Goal: Task Accomplishment & Management: Manage account settings

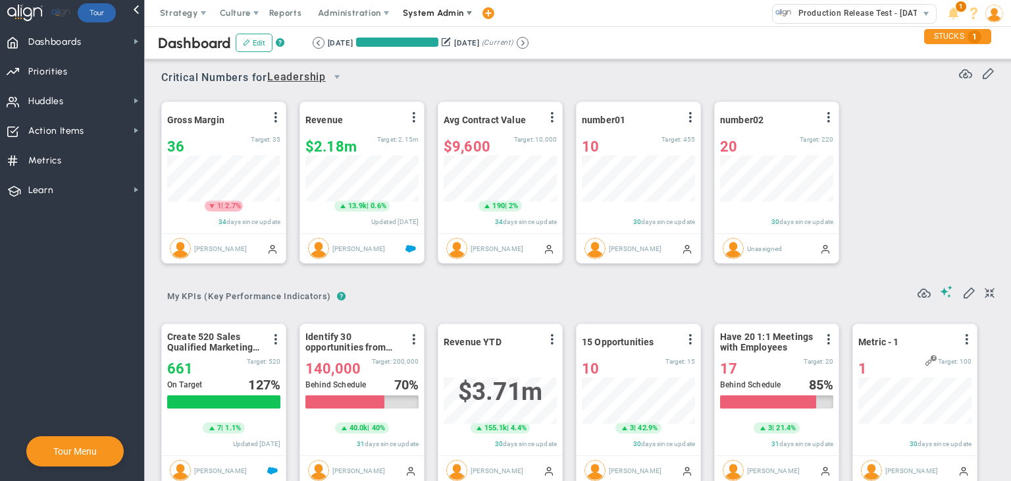
scroll to position [45, 113]
click at [445, 14] on span "System Admin" at bounding box center [433, 13] width 61 height 10
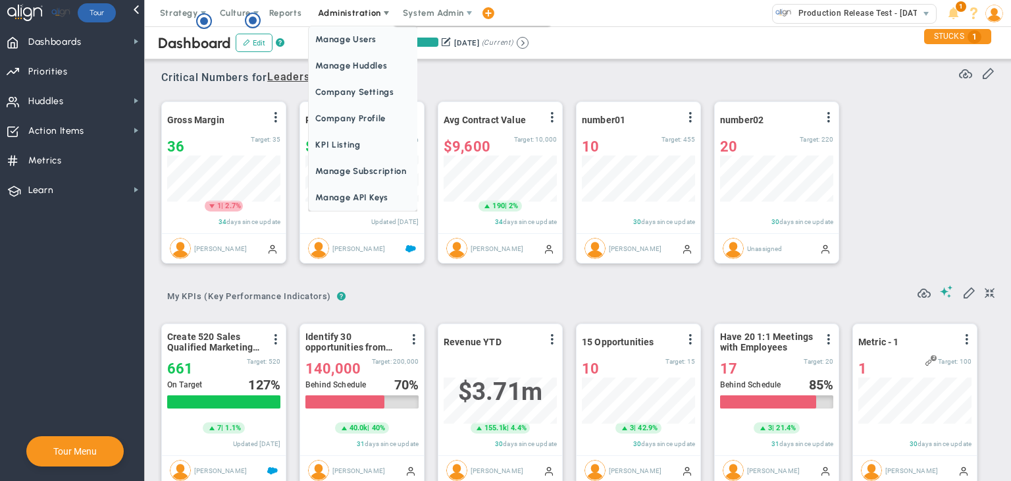
click at [322, 6] on span "Administration" at bounding box center [350, 13] width 84 height 26
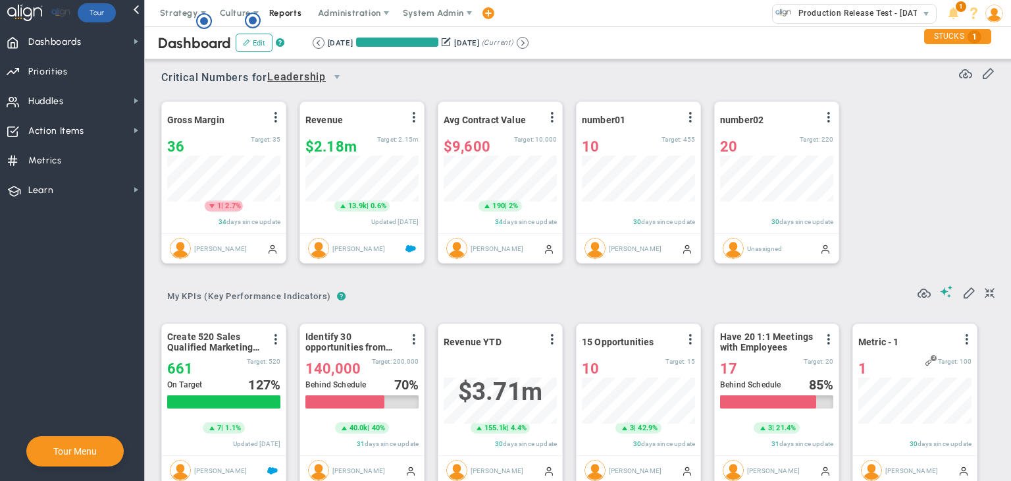
click at [287, 18] on span "Reports" at bounding box center [286, 13] width 46 height 26
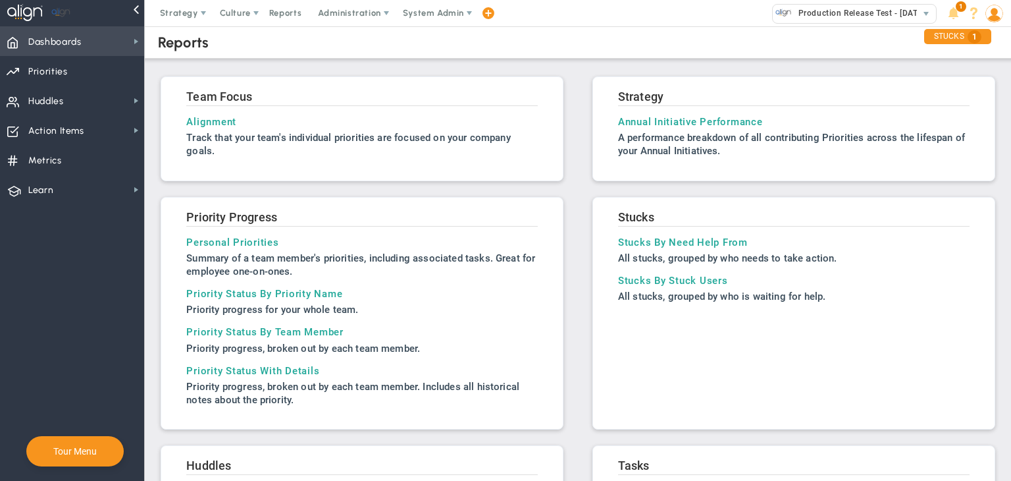
click at [110, 41] on span "Dashboards Dashboards" at bounding box center [72, 41] width 144 height 30
click at [382, 8] on span at bounding box center [386, 13] width 11 height 11
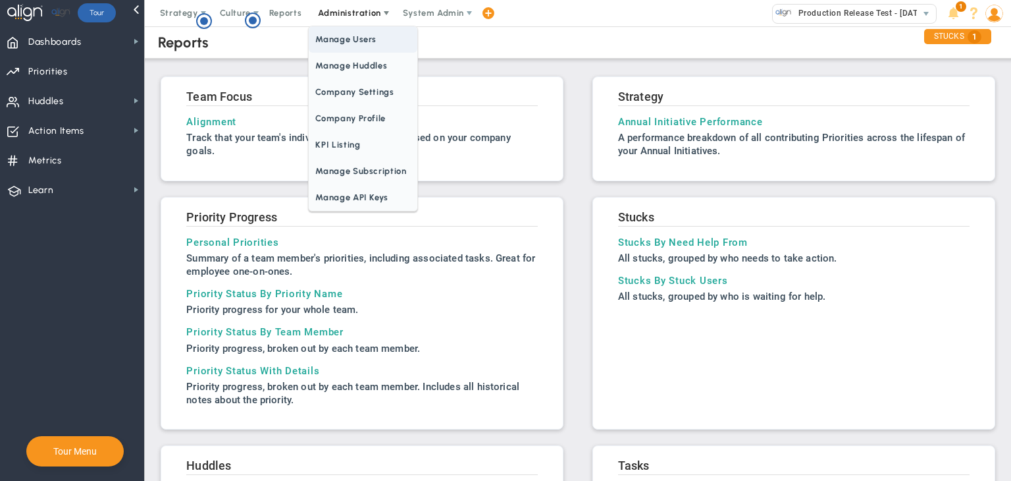
click at [350, 40] on span "Manage Users" at bounding box center [363, 39] width 108 height 26
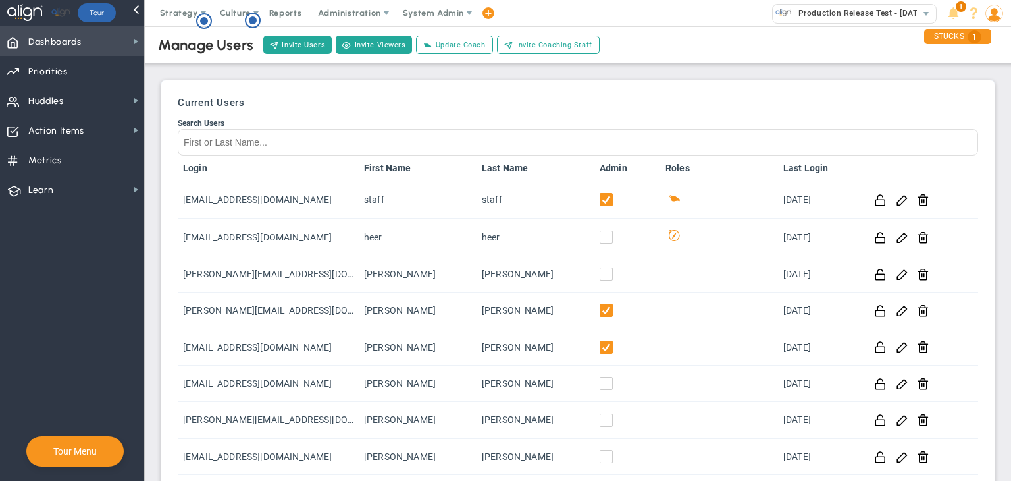
click at [65, 44] on span "Dashboards" at bounding box center [54, 42] width 53 height 28
click at [112, 42] on span "Dashboards Dashboards" at bounding box center [72, 41] width 144 height 30
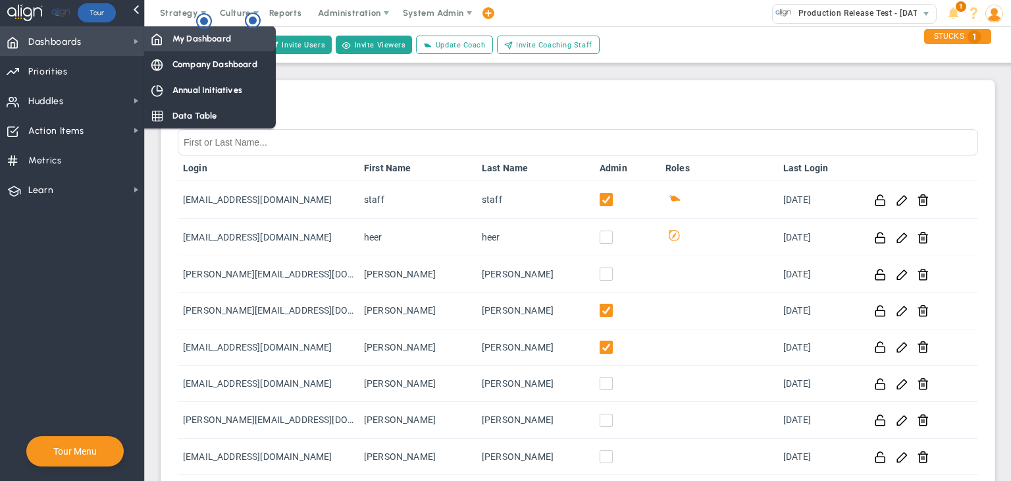
click at [176, 40] on span "My Dashboard" at bounding box center [202, 38] width 59 height 13
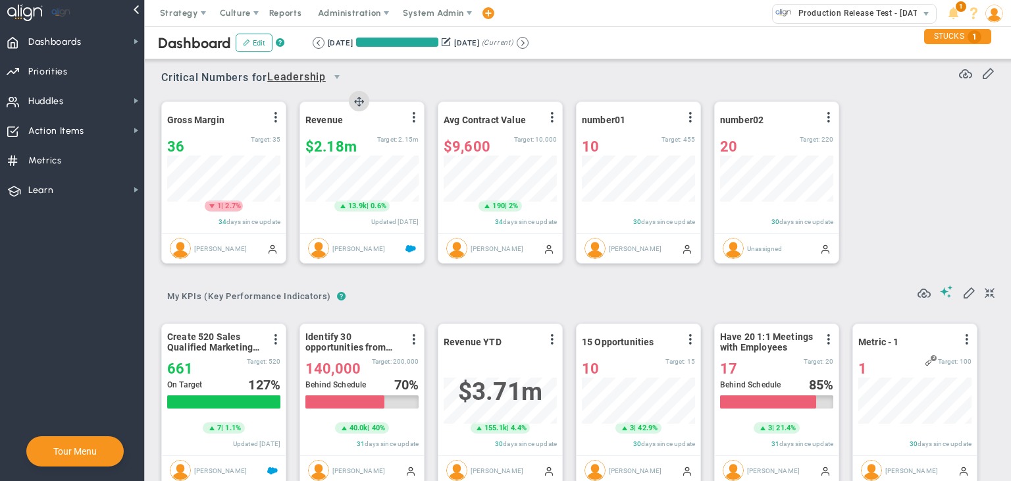
scroll to position [45, 113]
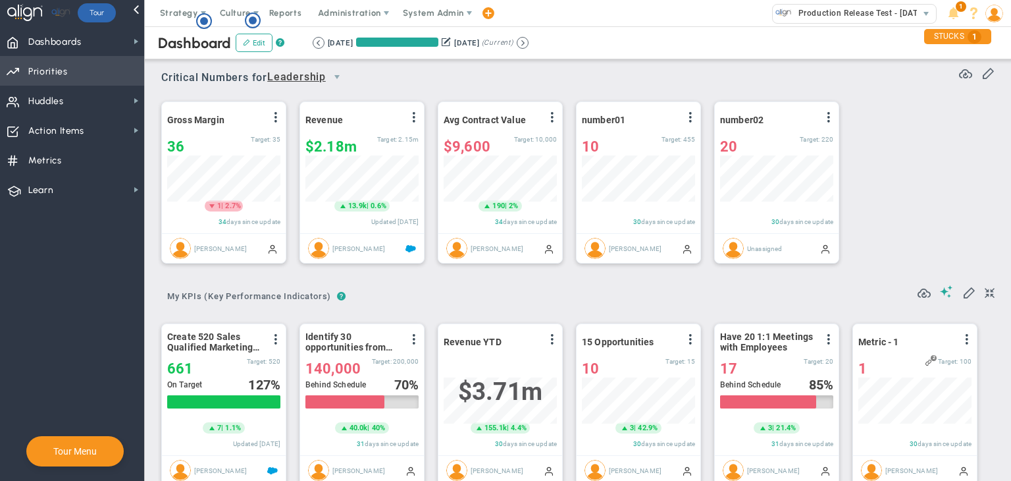
click at [103, 70] on span "Priorities Projects OKR Tree Priorities Projects OKRs" at bounding box center [72, 71] width 144 height 30
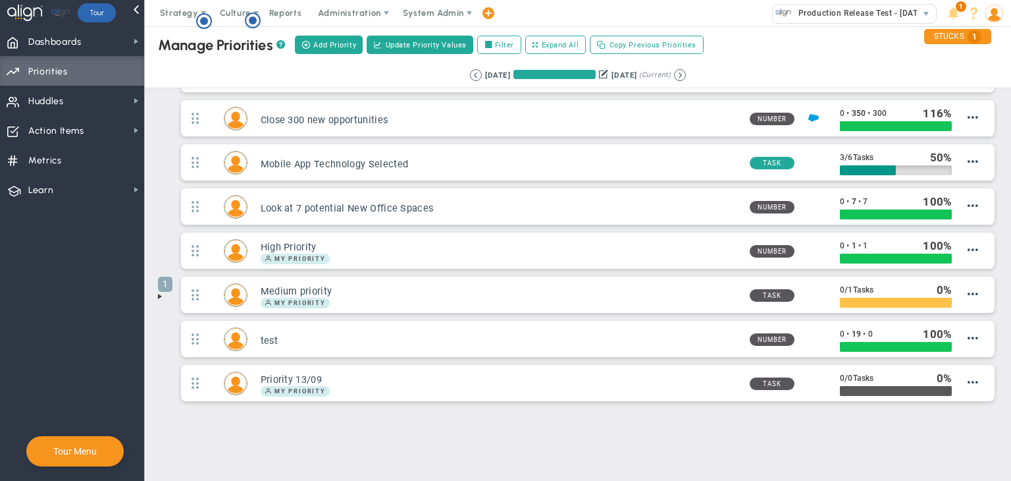
click at [157, 294] on span at bounding box center [160, 296] width 11 height 11
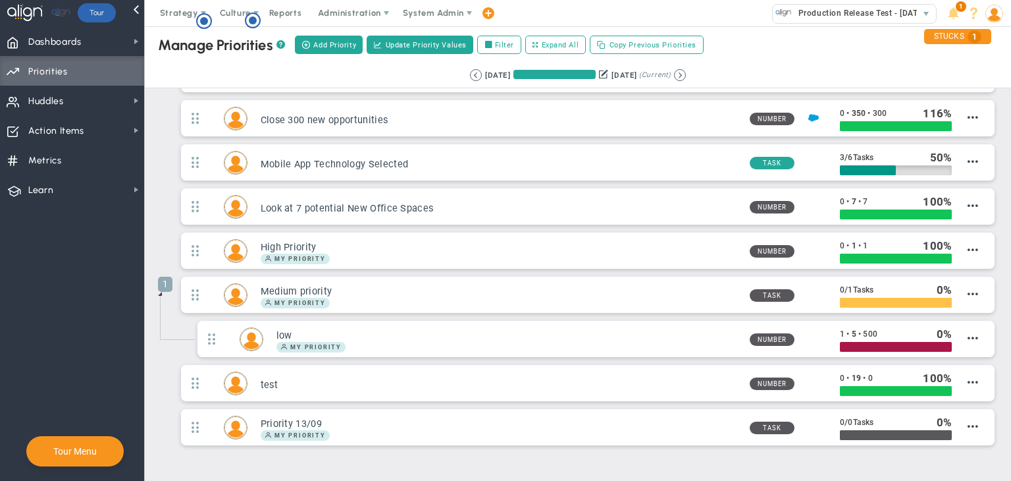
click at [161, 290] on span at bounding box center [160, 293] width 11 height 11
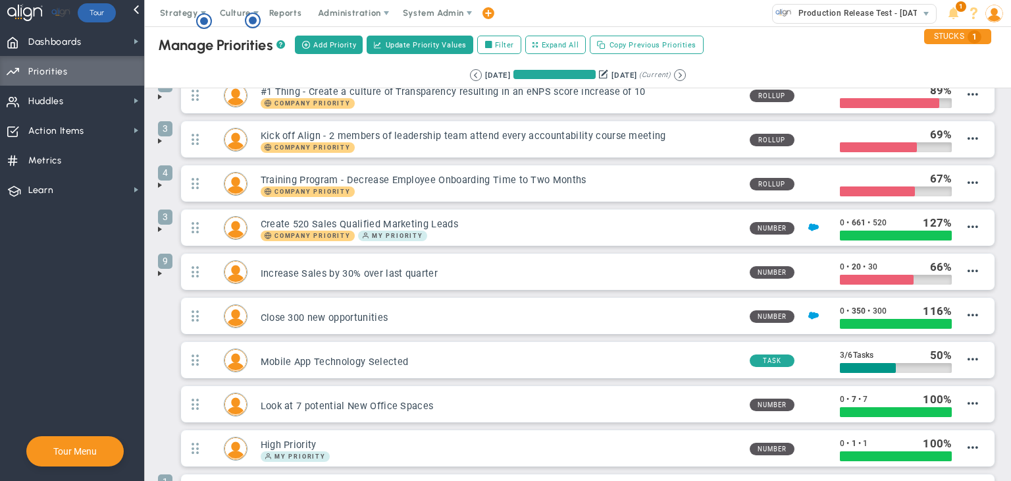
click at [161, 273] on span at bounding box center [160, 273] width 11 height 11
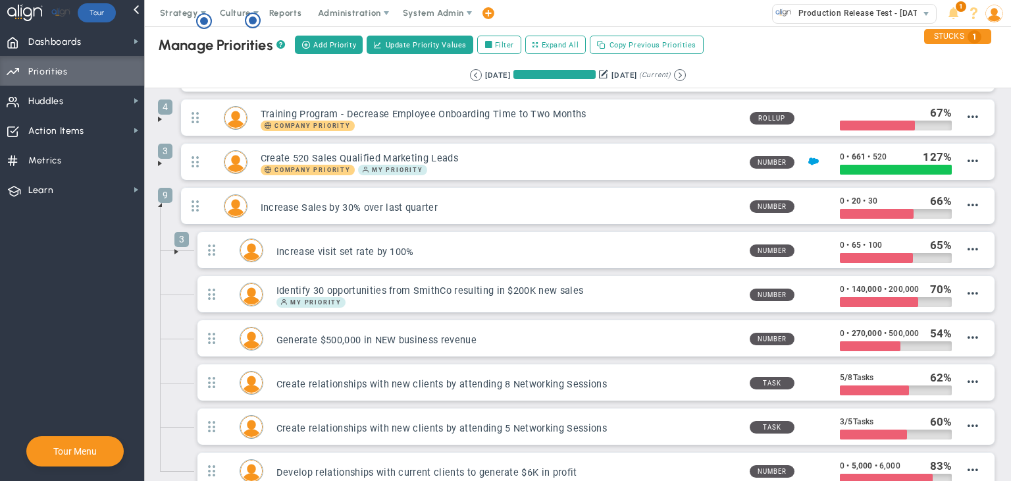
click at [163, 205] on span at bounding box center [160, 205] width 11 height 11
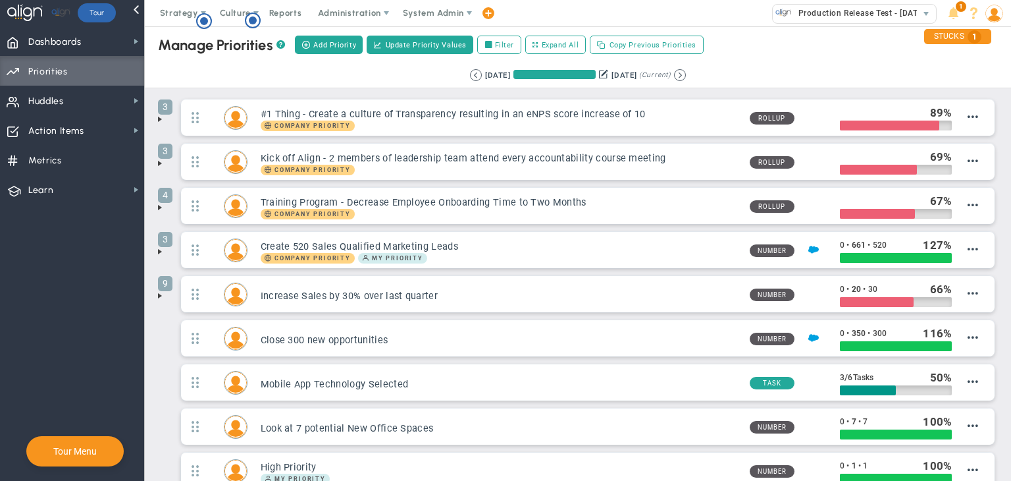
click at [161, 207] on span at bounding box center [160, 207] width 11 height 11
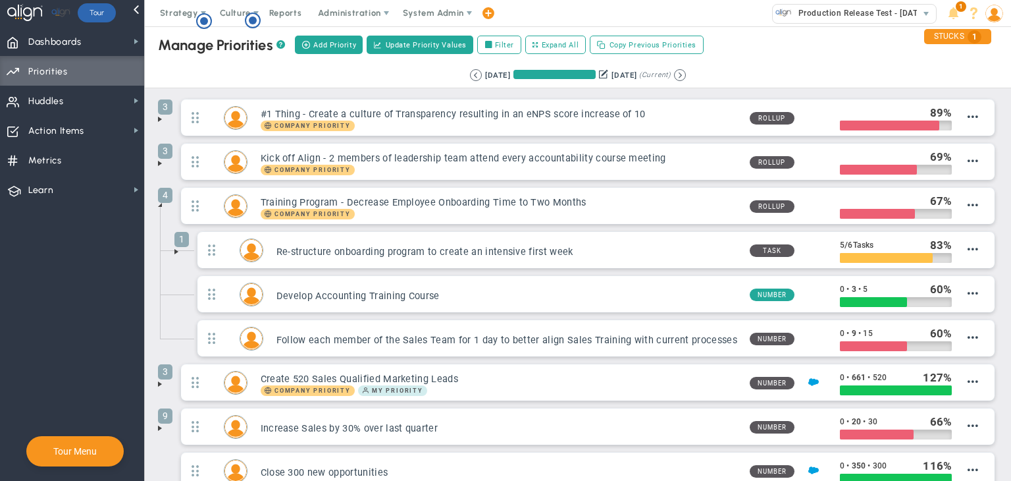
click at [161, 204] on span at bounding box center [160, 205] width 11 height 11
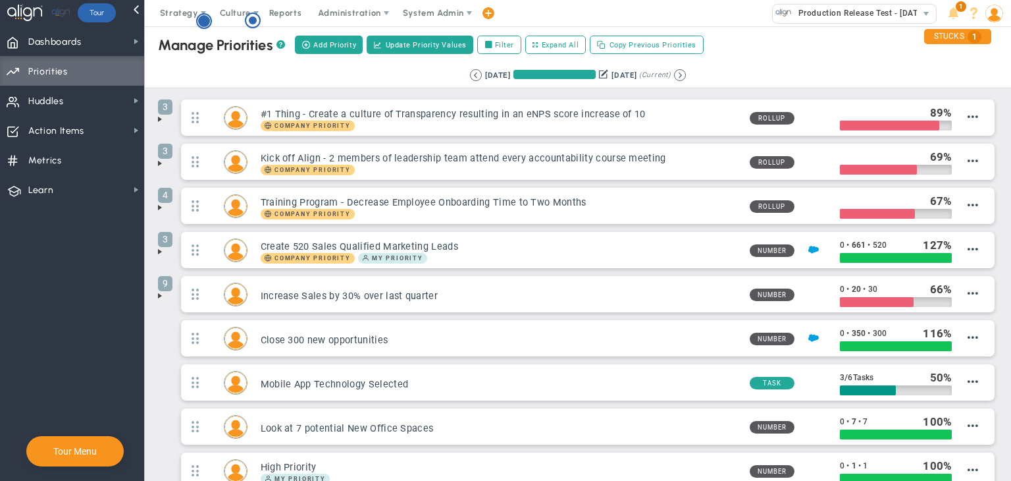
click at [203, 22] on circle "Hotspot (open by clicking or pressing space/enter)" at bounding box center [204, 21] width 12 height 12
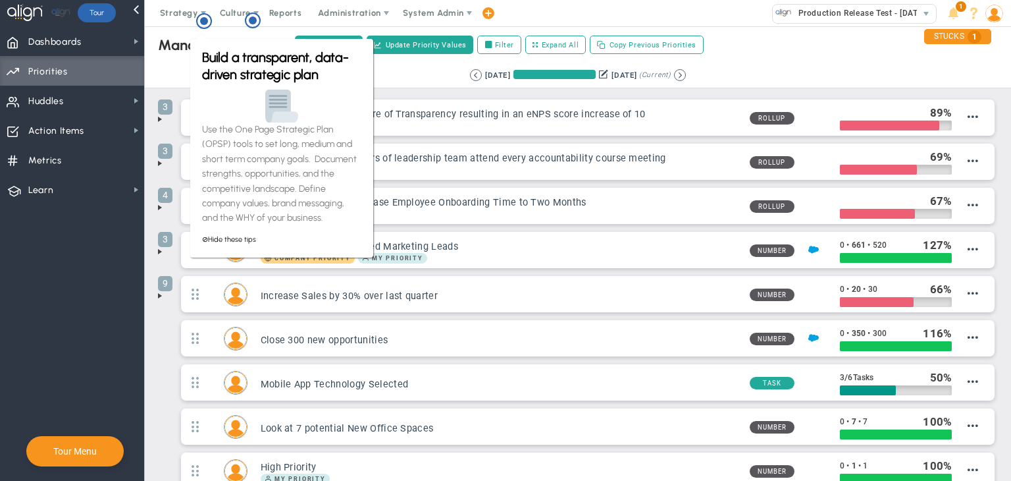
click at [176, 49] on div "Manage Priorities ?" at bounding box center [221, 45] width 127 height 18
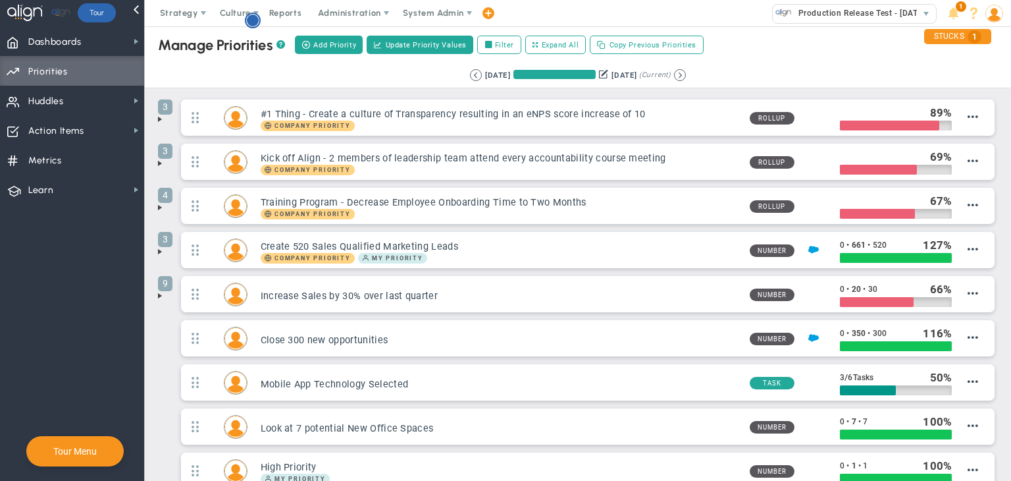
click at [257, 22] on circle "Hotspot (open by clicking or pressing space/enter)" at bounding box center [253, 20] width 12 height 12
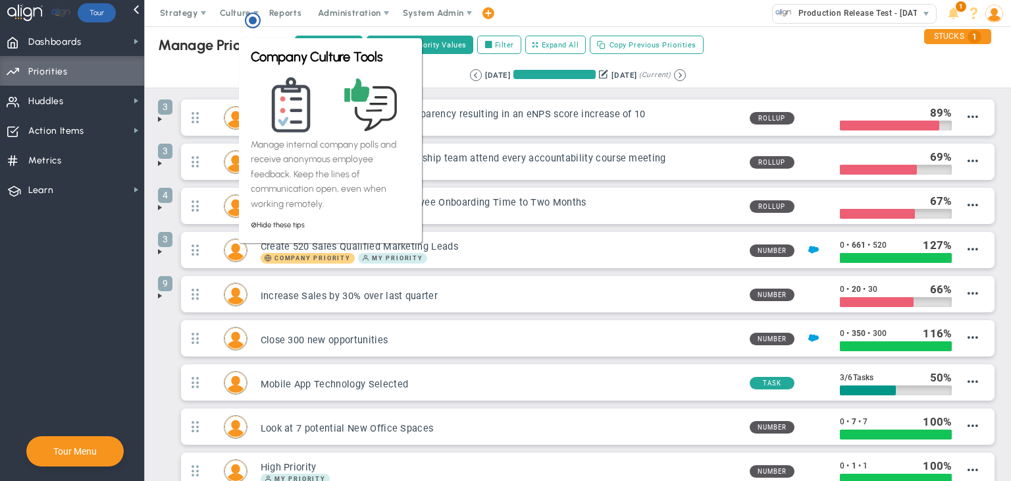
click at [212, 69] on div "Retrieving period... 6/20/2025 9/18/2025 (Current)" at bounding box center [578, 76] width 893 height 26
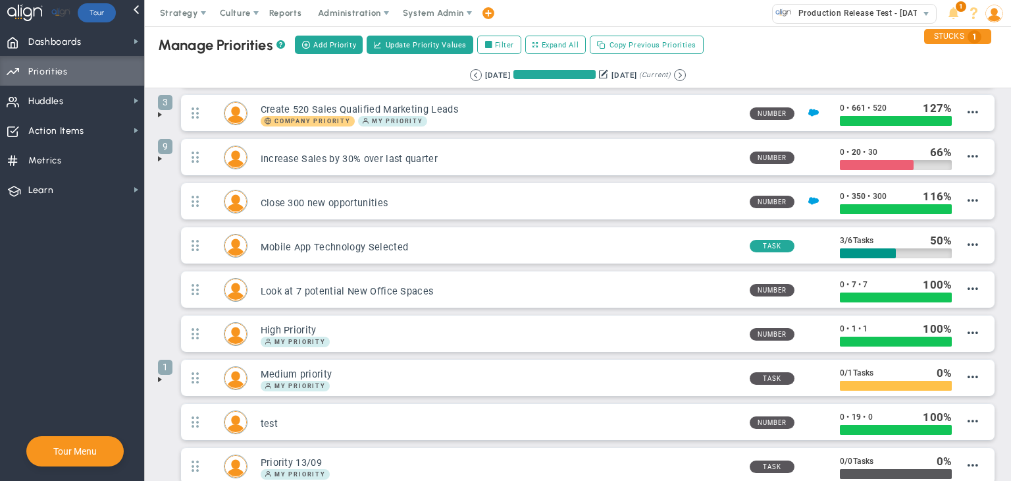
scroll to position [22, 0]
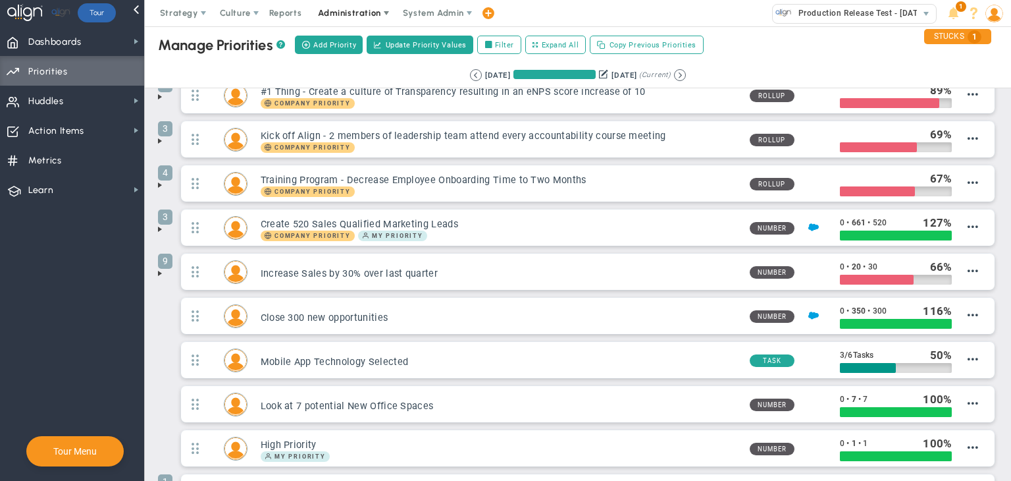
click at [347, 16] on span "Administration" at bounding box center [349, 13] width 63 height 10
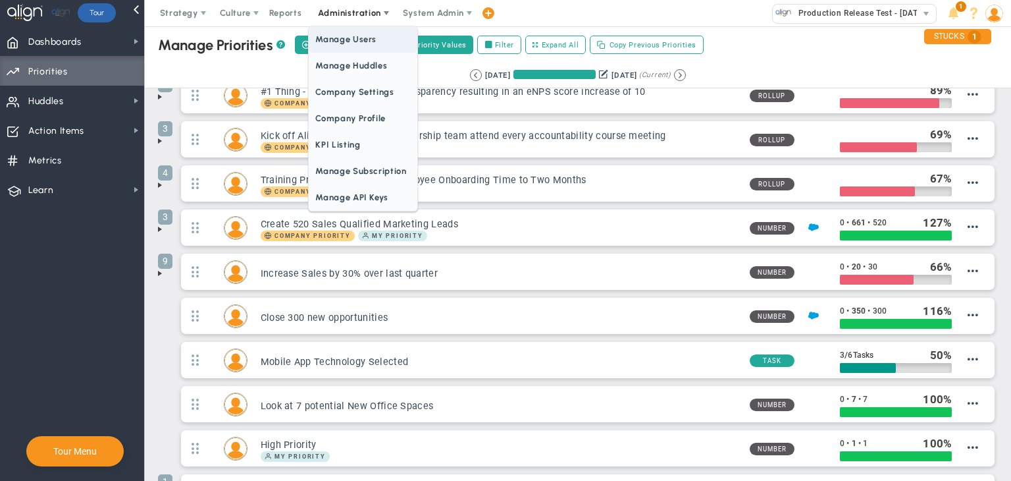
click at [358, 31] on span "Manage Users" at bounding box center [363, 39] width 108 height 26
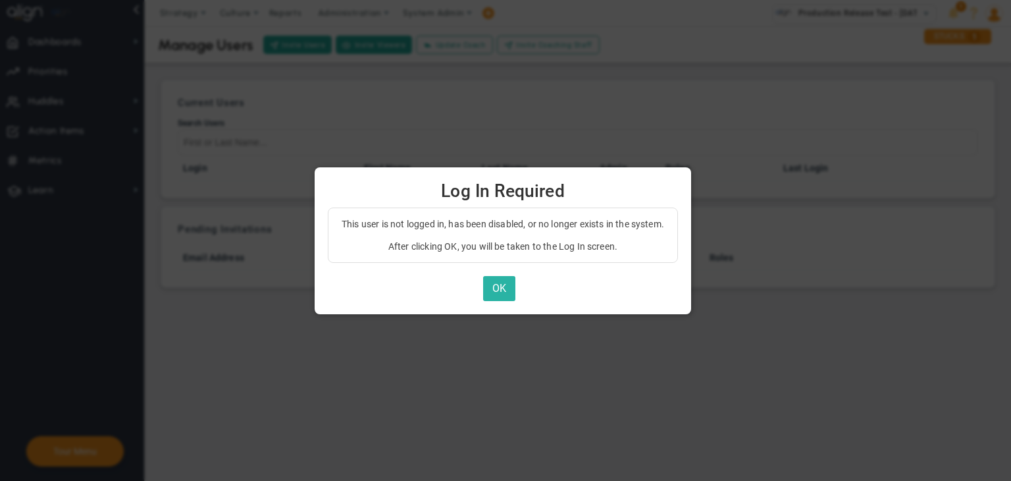
click at [500, 275] on div "This user is not logged in, has been disabled, or no longer exists in the syste…" at bounding box center [503, 254] width 350 height 94
click at [500, 290] on button "OK" at bounding box center [499, 289] width 32 height 26
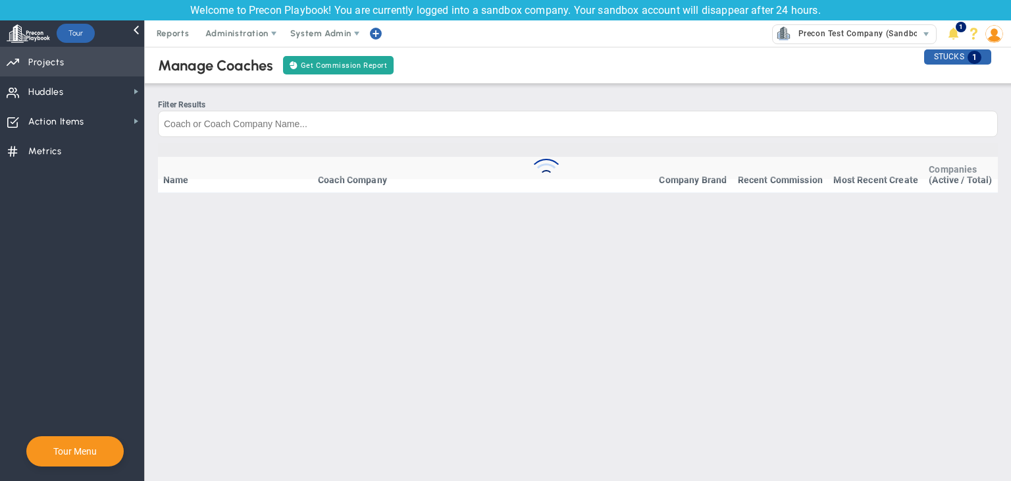
click at [92, 62] on span "Priorities Projects OKR Tree Priorities Projects OKRs" at bounding box center [72, 62] width 144 height 30
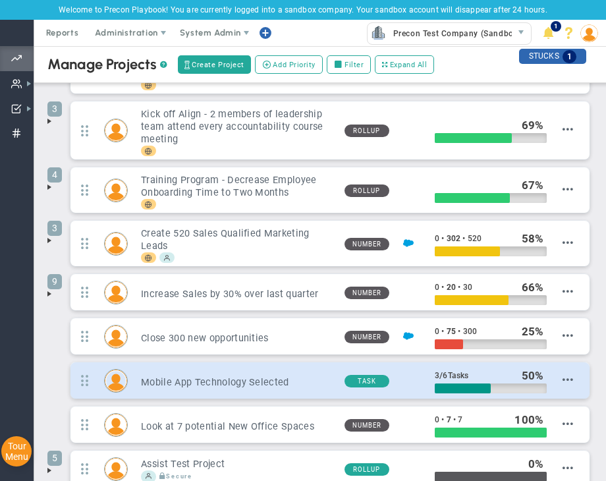
scroll to position [157, 0]
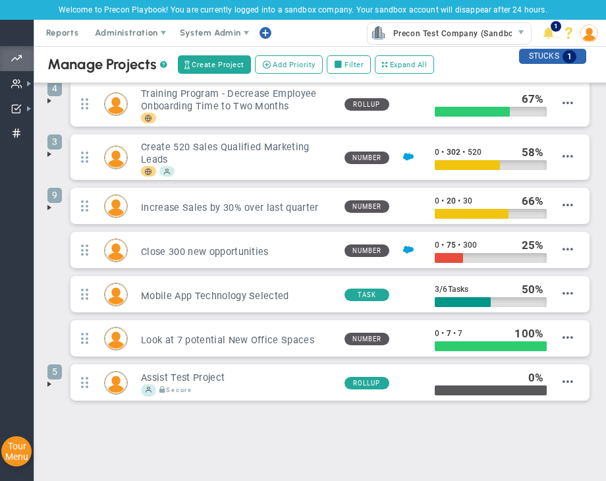
click at [50, 380] on span at bounding box center [49, 384] width 11 height 11
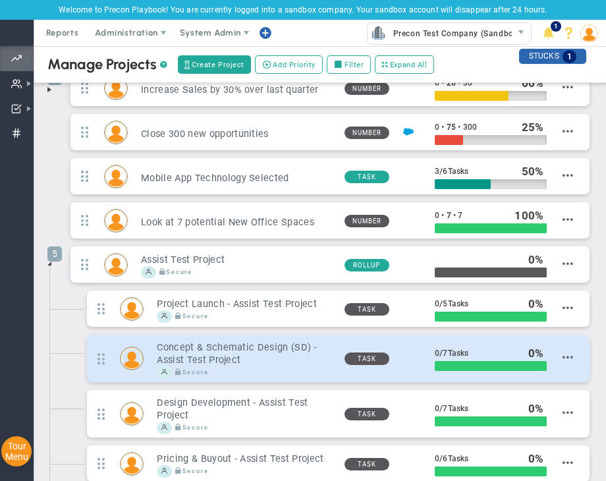
scroll to position [410, 0]
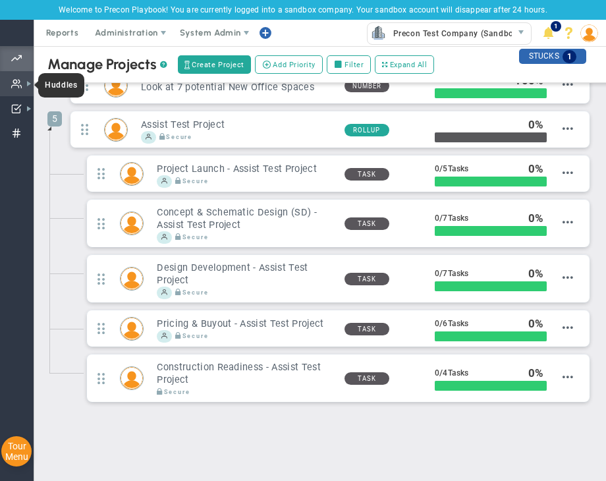
click at [22, 90] on span "Huddles Huddles" at bounding box center [17, 83] width 34 height 25
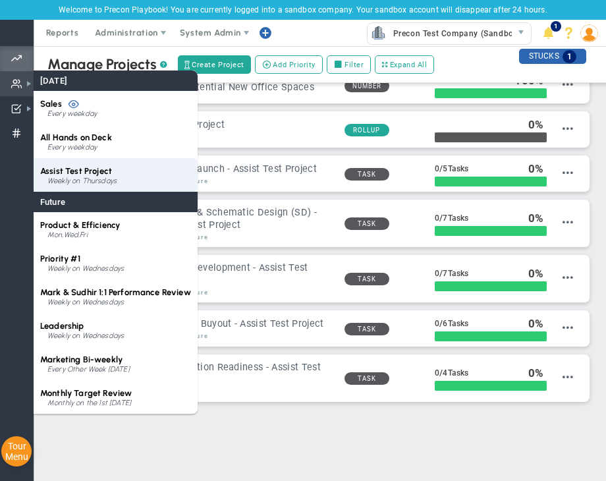
click at [97, 169] on span "Assist Test Project" at bounding box center [76, 171] width 72 height 10
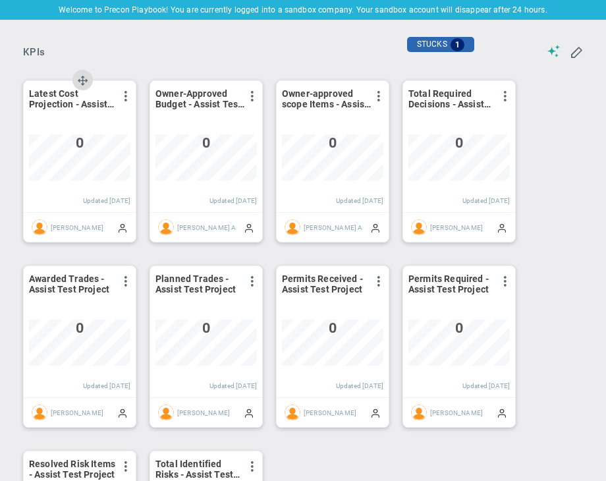
drag, startPoint x: 126, startPoint y: 95, endPoint x: 124, endPoint y: 117, distance: 21.9
click at [126, 95] on span at bounding box center [125, 96] width 11 height 11
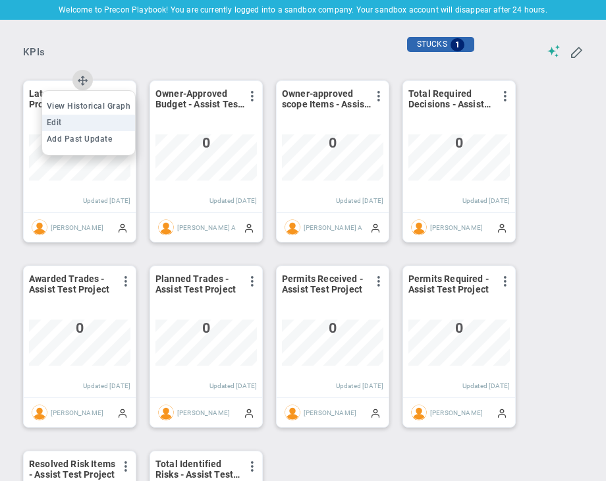
click at [116, 126] on li "Edit" at bounding box center [89, 123] width 94 height 16
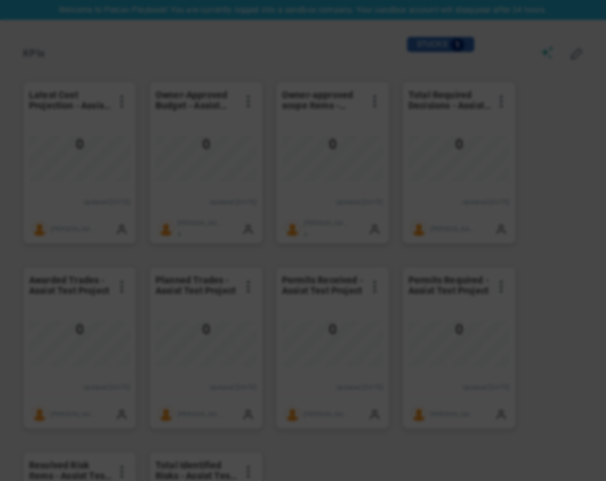
type input "[DATE]"
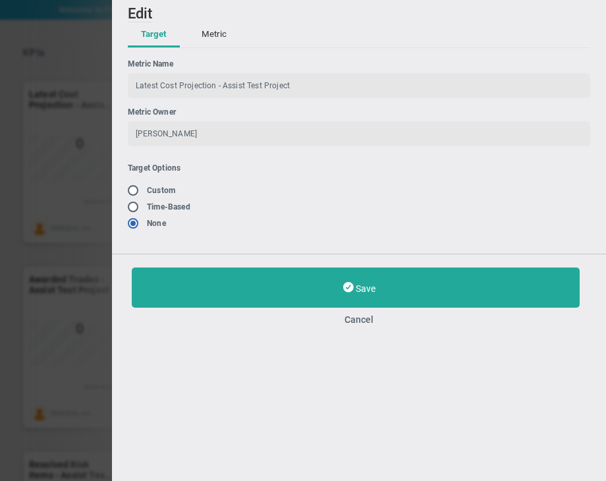
click at [201, 25] on button "Metric" at bounding box center [213, 34] width 51 height 25
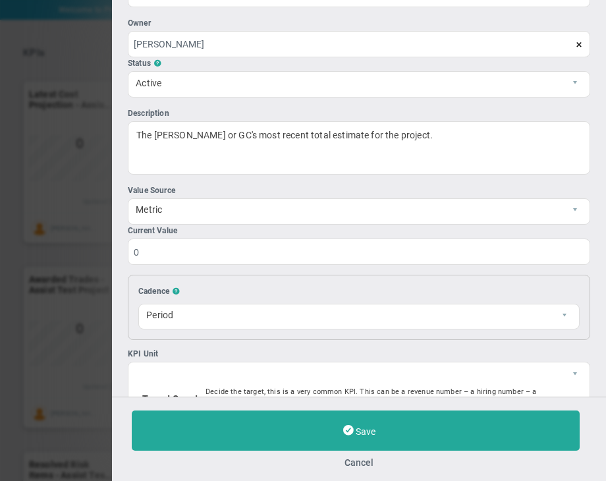
click at [361, 455] on div "Save Cancel" at bounding box center [359, 438] width 454 height 57
drag, startPoint x: 342, startPoint y: 462, endPoint x: 318, endPoint y: 381, distance: 84.6
click at [342, 462] on button "Cancel" at bounding box center [359, 462] width 454 height 11
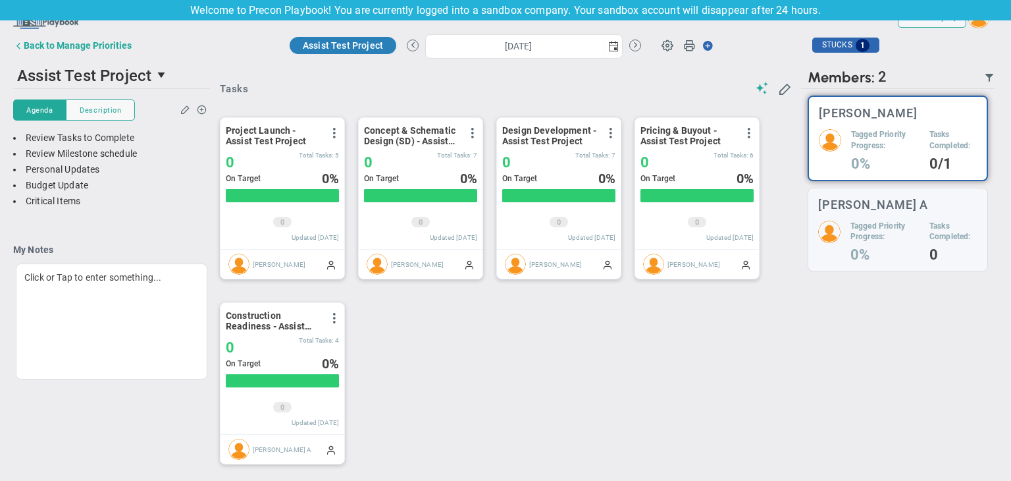
scroll to position [658409, 658341]
click at [51, 51] on div "Back to Manage Priorities" at bounding box center [78, 46] width 108 height 11
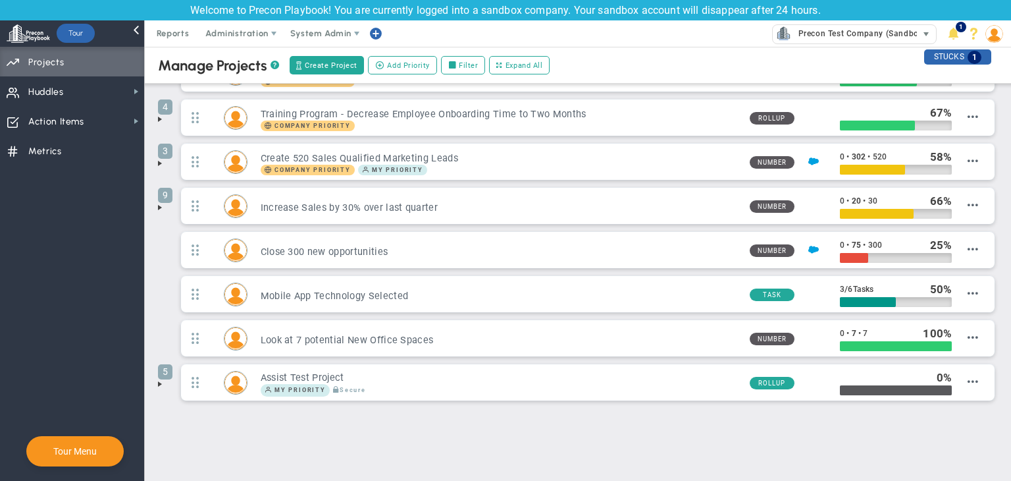
click at [837, 38] on span "Precon Test Company (Sandbox)" at bounding box center [859, 33] width 134 height 17
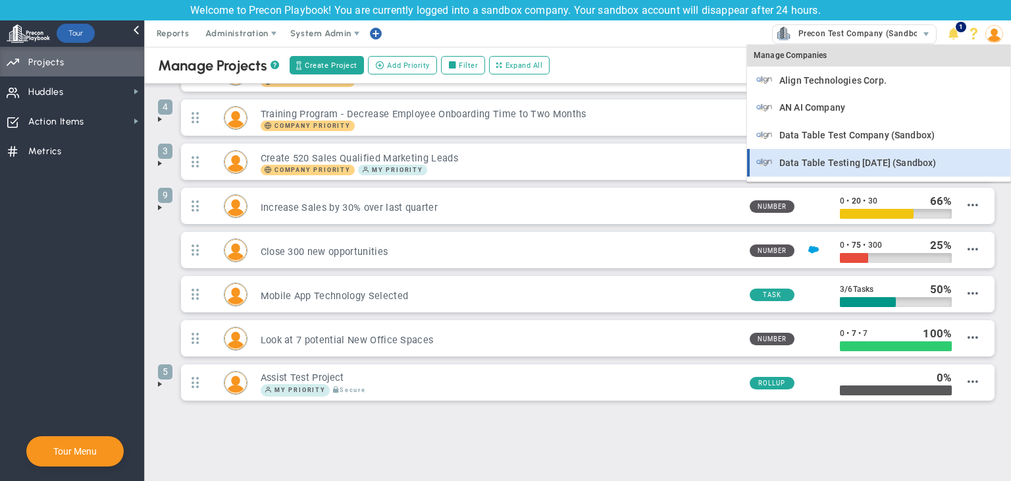
click at [851, 158] on span "Data Table Testing [DATE] (Sandbox)" at bounding box center [858, 162] width 157 height 9
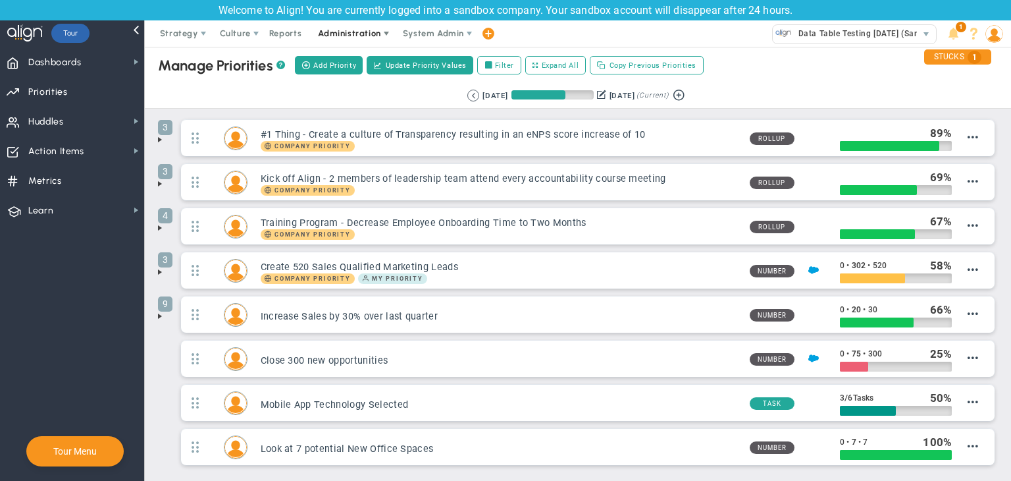
click at [346, 30] on span "Administration" at bounding box center [349, 33] width 63 height 10
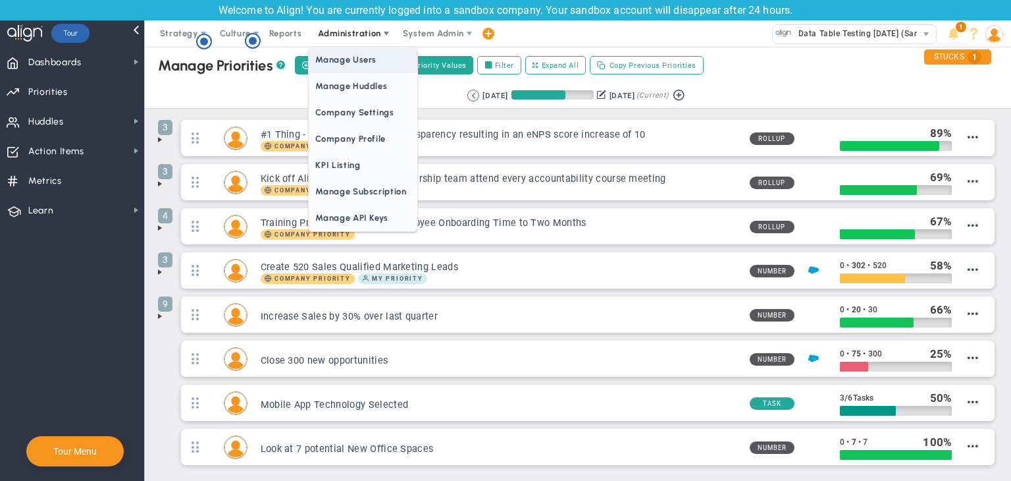
click at [350, 57] on span "Manage Users" at bounding box center [363, 60] width 108 height 26
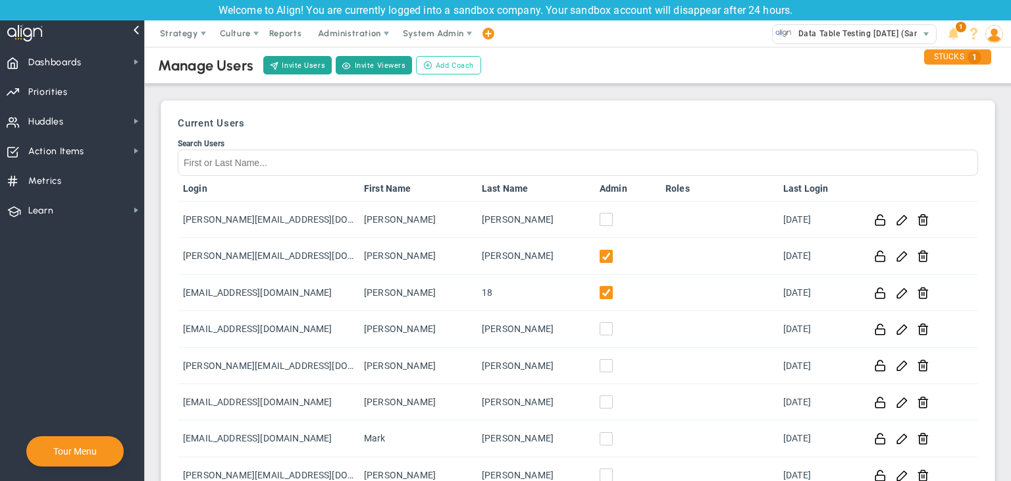
click at [460, 69] on span "Add Coach" at bounding box center [455, 65] width 38 height 11
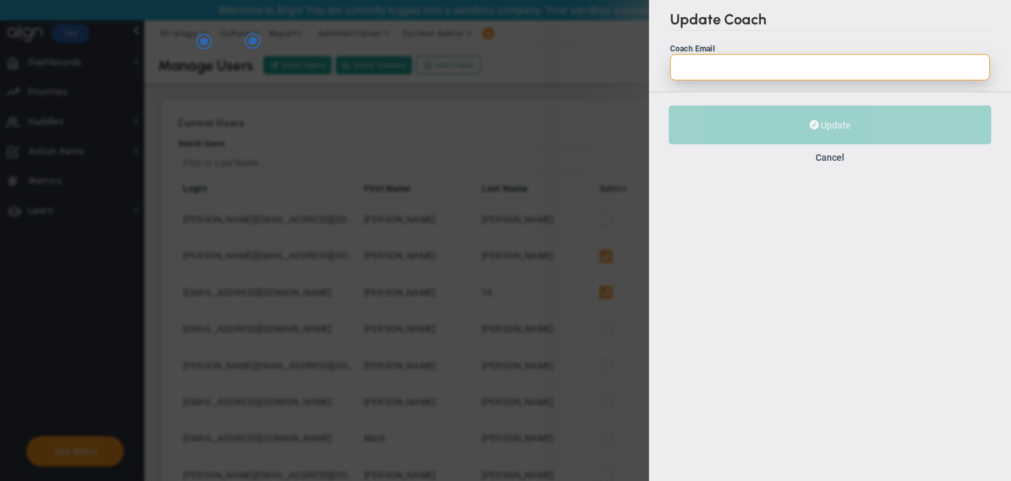
click at [733, 70] on input "Coach Email" at bounding box center [830, 67] width 320 height 26
paste input "[EMAIL_ADDRESS][DOMAIN_NAME]"
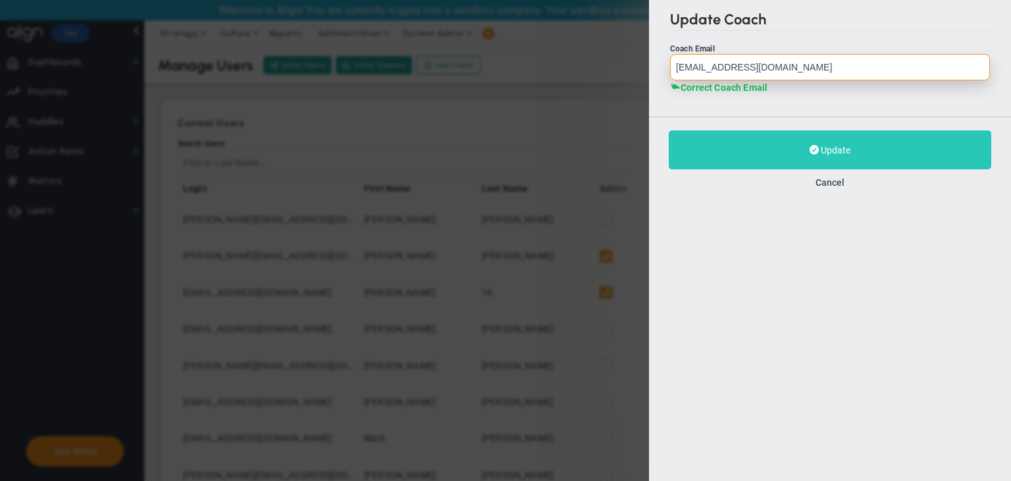
type input "[EMAIL_ADDRESS][DOMAIN_NAME]"
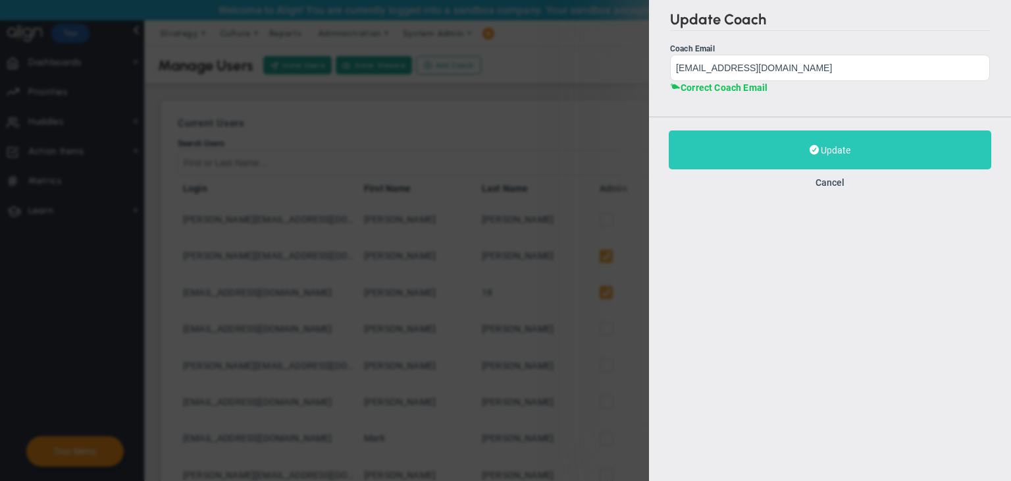
click at [772, 140] on button "Update" at bounding box center [830, 149] width 323 height 39
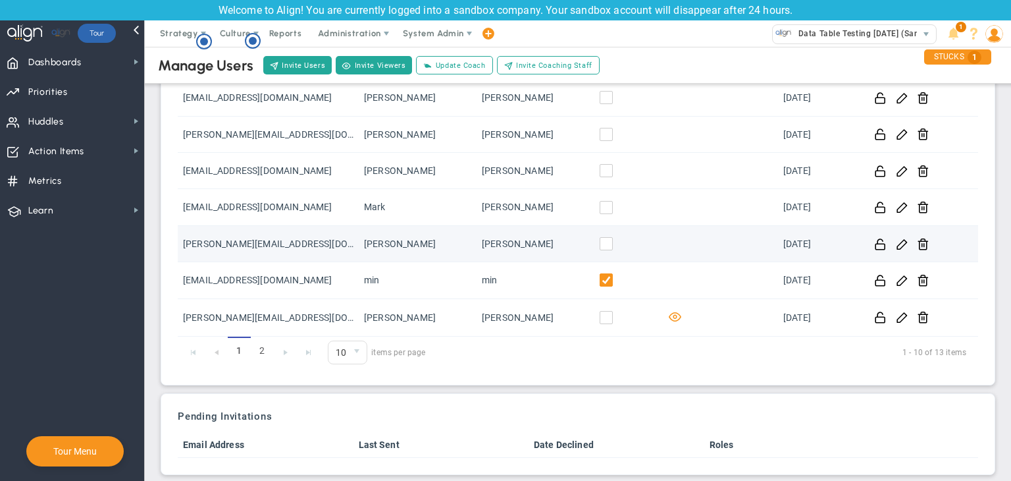
scroll to position [242, 0]
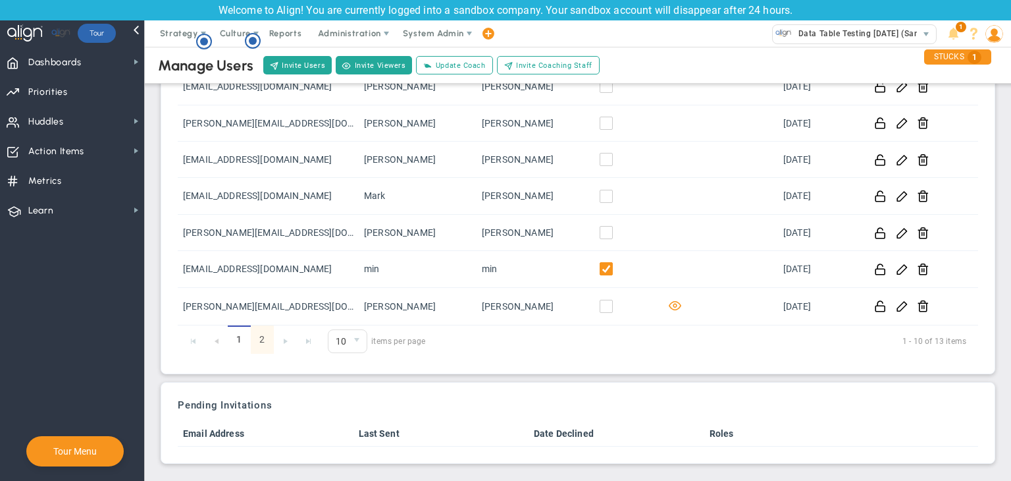
click at [263, 343] on link "2" at bounding box center [262, 339] width 23 height 28
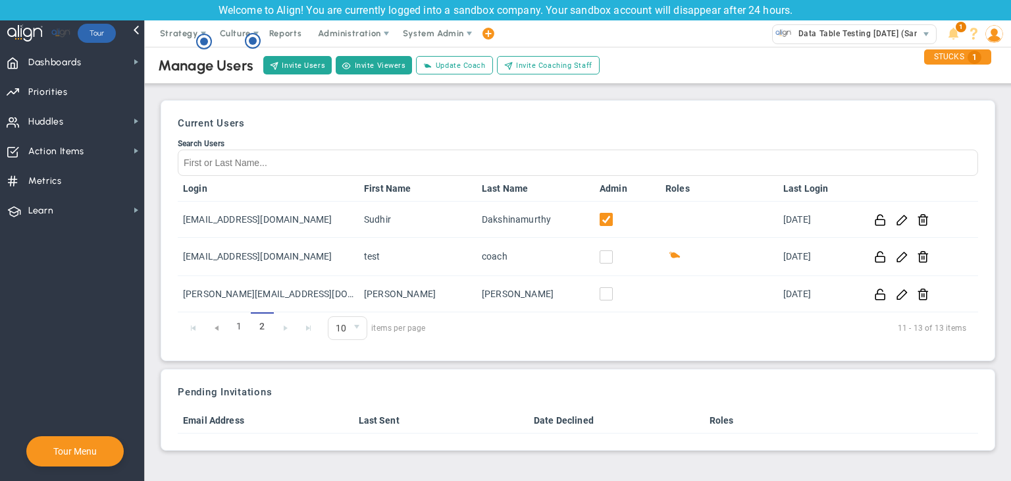
scroll to position [0, 0]
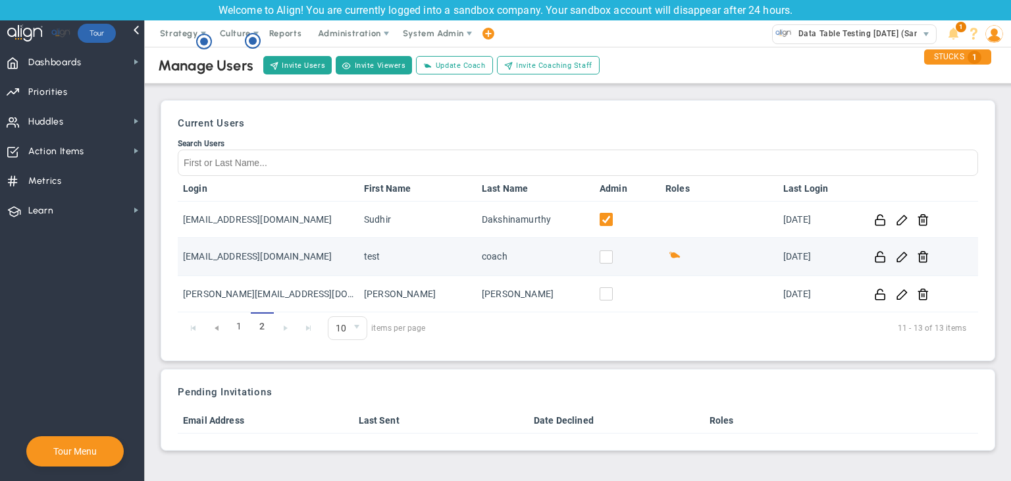
click at [604, 259] on input "checkbox" at bounding box center [609, 259] width 13 height 13
drag, startPoint x: 294, startPoint y: 251, endPoint x: 216, endPoint y: 248, distance: 78.4
click at [213, 255] on td "TestCoach@gmail.com" at bounding box center [268, 257] width 181 height 38
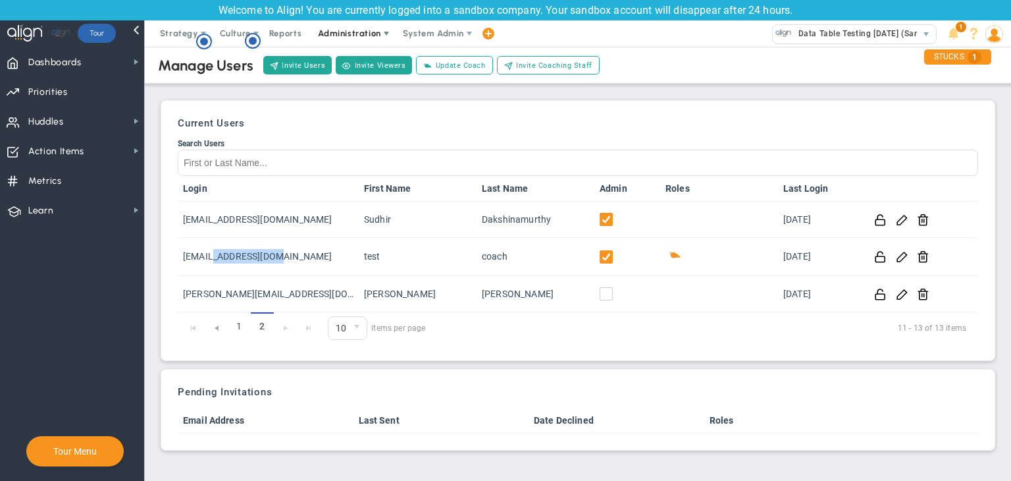
click at [361, 35] on span "Administration" at bounding box center [349, 33] width 63 height 10
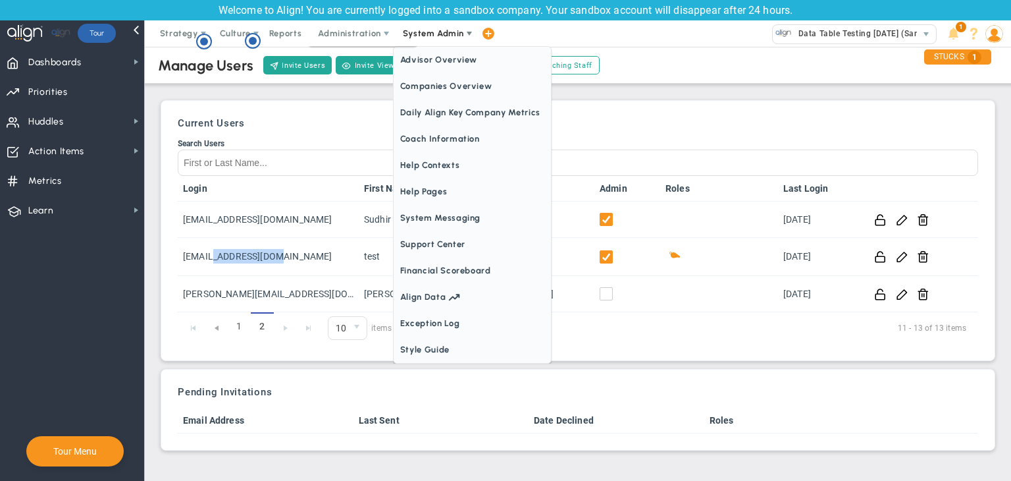
click at [429, 29] on span "System Admin" at bounding box center [433, 33] width 61 height 10
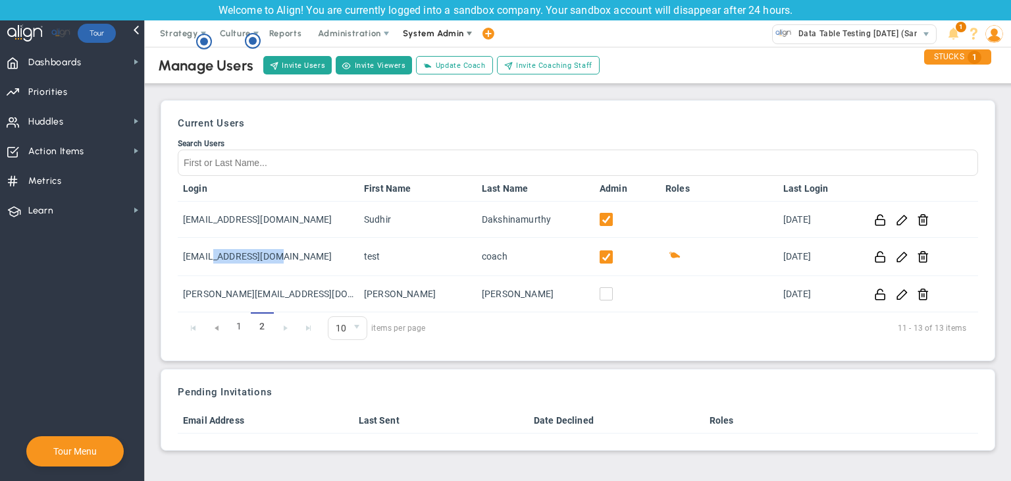
click at [429, 29] on span "System Admin" at bounding box center [433, 33] width 61 height 10
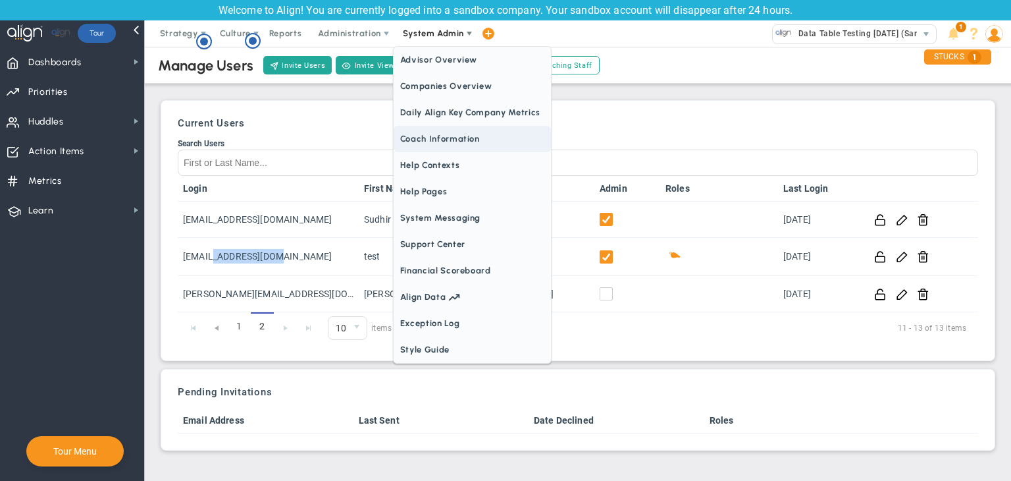
click at [450, 138] on span "Coach Information" at bounding box center [472, 139] width 157 height 26
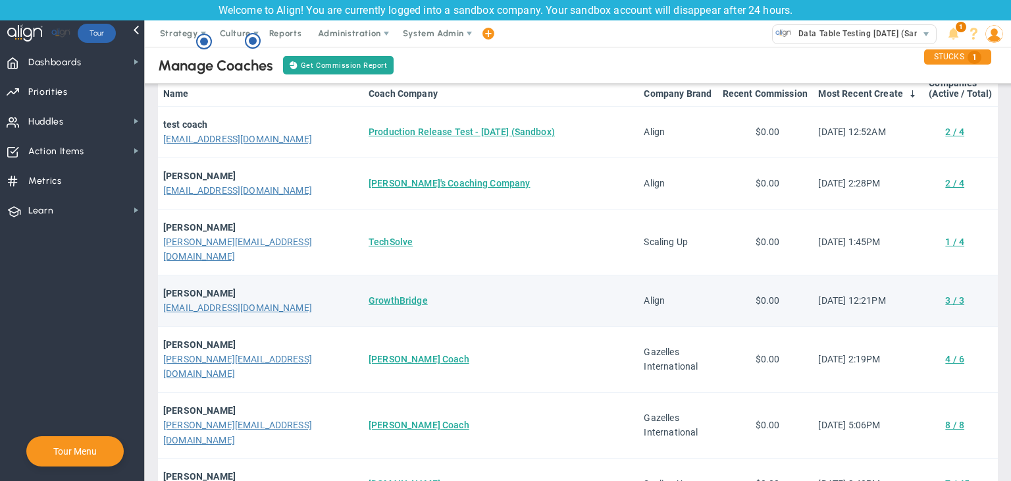
scroll to position [66, 0]
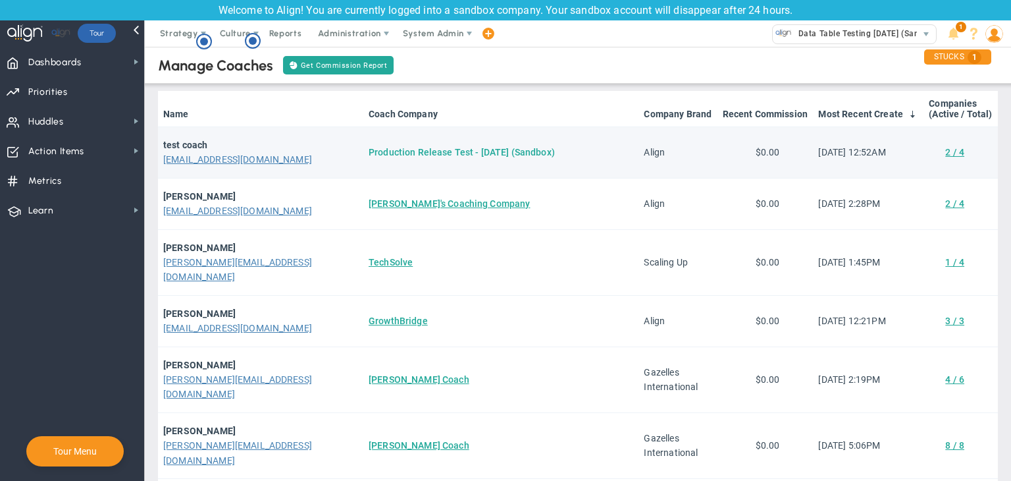
click at [373, 154] on link "Production Release Test - [DATE] (Sandbox)" at bounding box center [462, 152] width 186 height 11
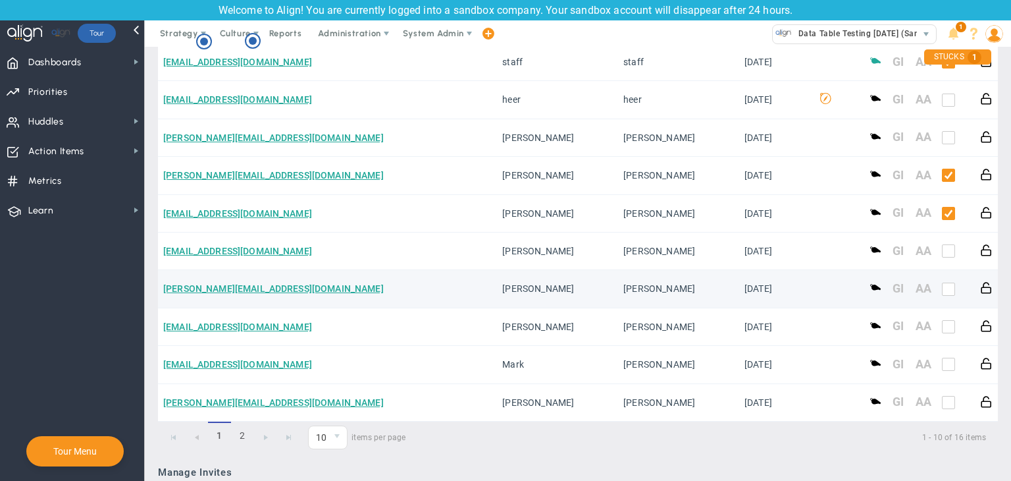
scroll to position [922, 0]
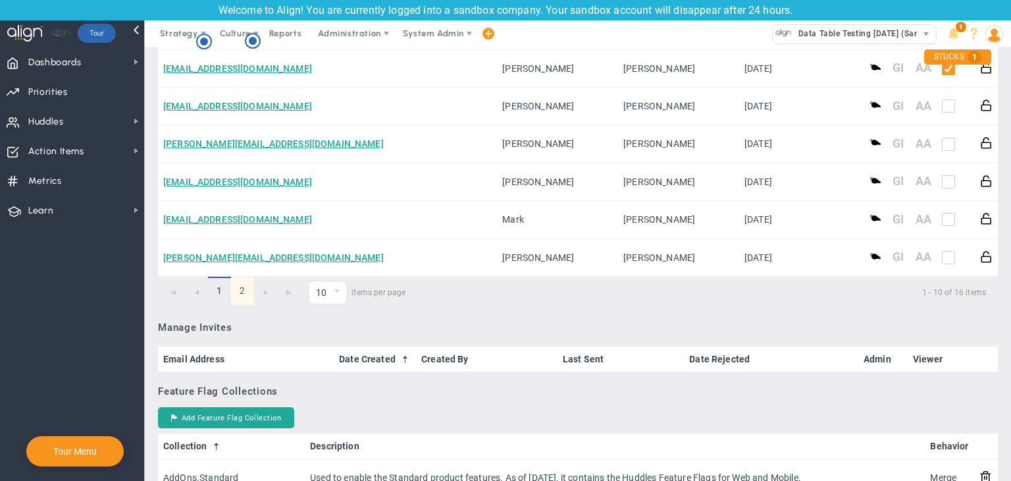
click at [245, 288] on link "2" at bounding box center [242, 291] width 23 height 28
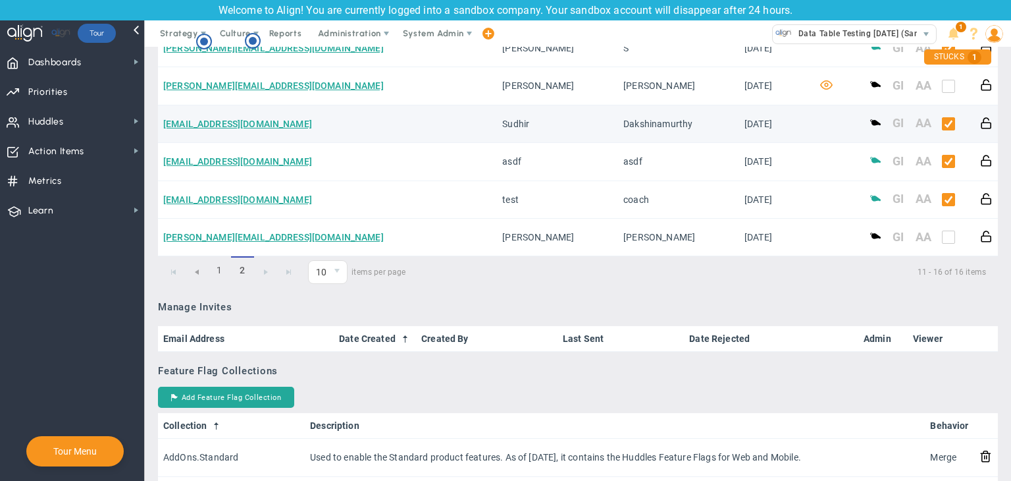
scroll to position [790, 0]
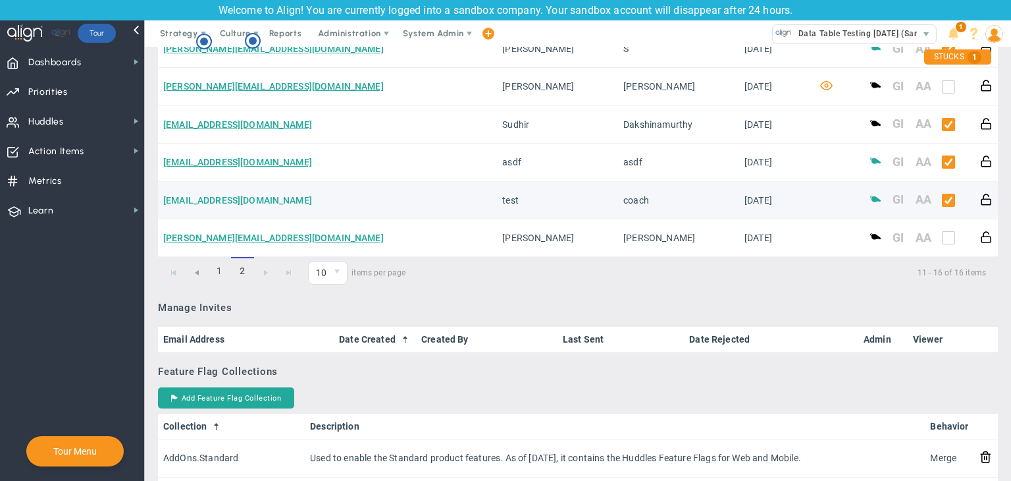
click at [226, 201] on link "TestCoach@gmail.com" at bounding box center [237, 200] width 149 height 11
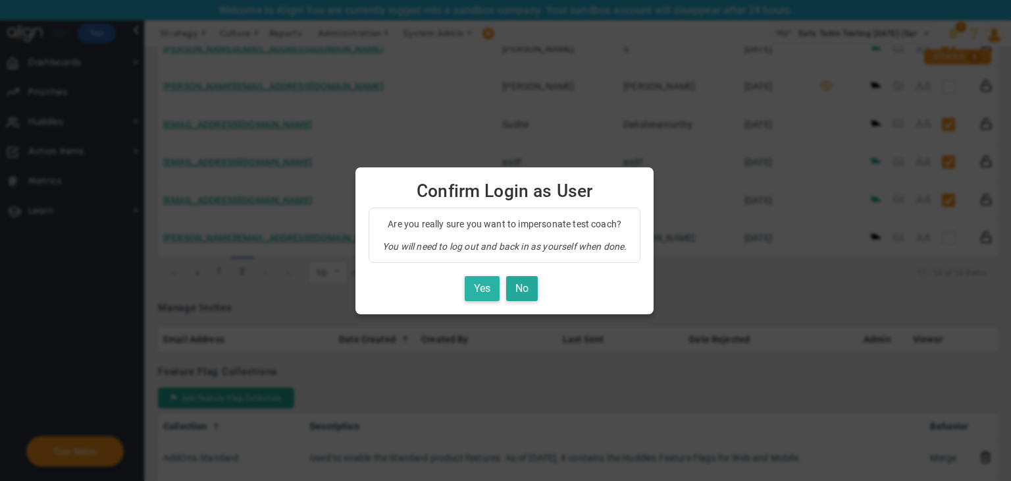
click at [476, 286] on button "Yes" at bounding box center [482, 289] width 35 height 26
